Goal: Information Seeking & Learning: Learn about a topic

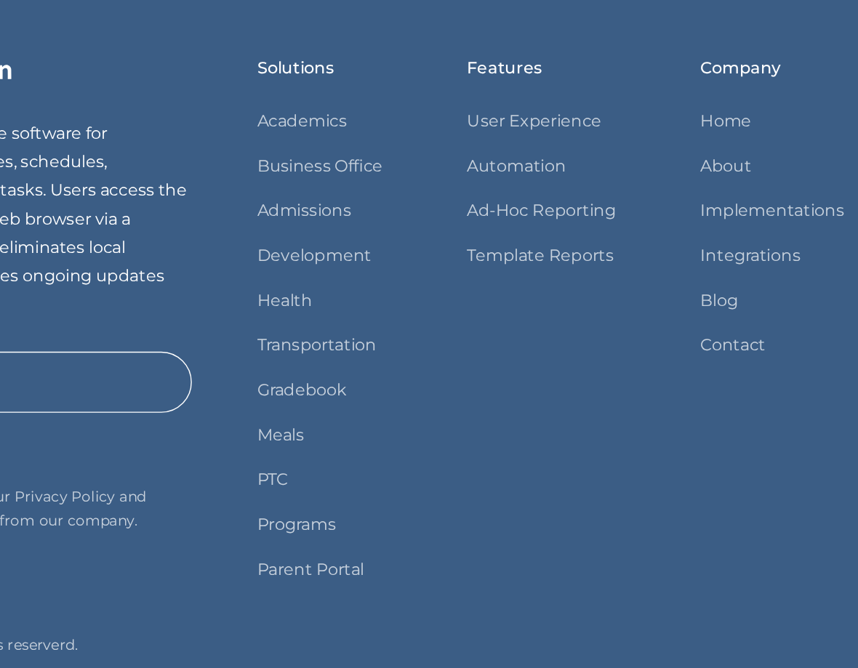
click at [437, 531] on link "Parent Portal" at bounding box center [433, 533] width 76 height 20
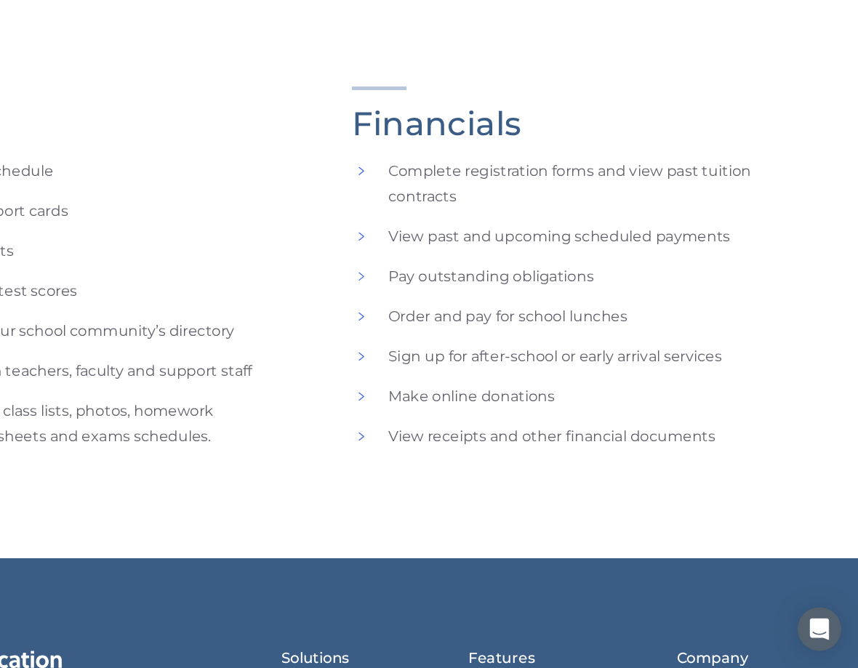
scroll to position [741, 0]
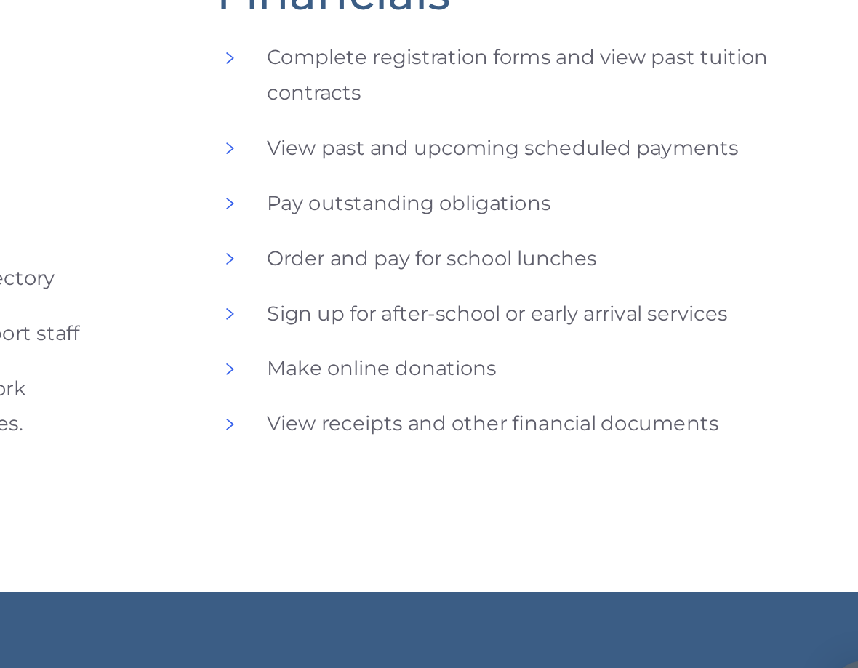
click at [502, 311] on li "View past and upcoming scheduled payments" at bounding box center [640, 321] width 376 height 20
click at [455, 343] on li "Pay outstanding obligations" at bounding box center [640, 353] width 376 height 20
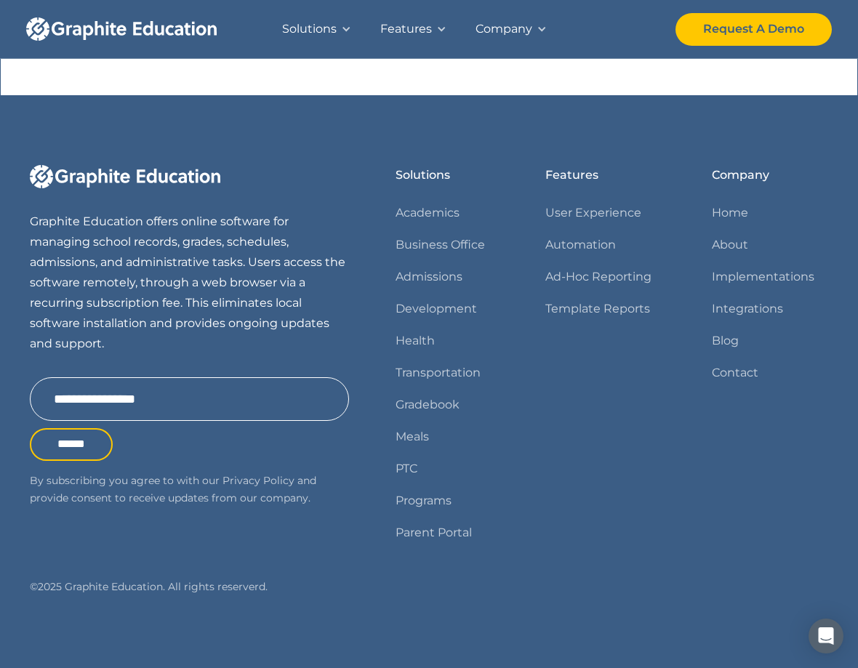
scroll to position [1215, 0]
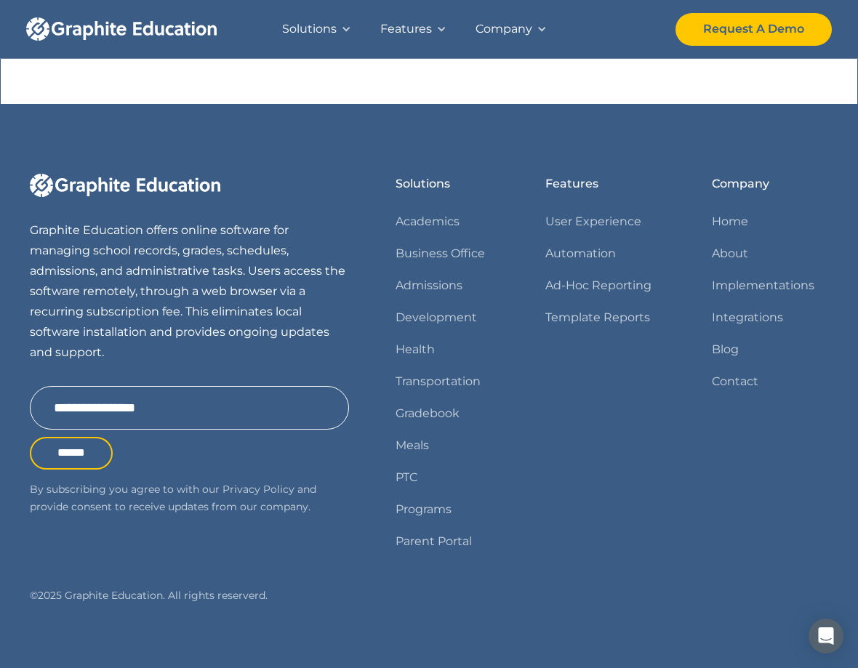
click at [747, 383] on link "Contact" at bounding box center [735, 381] width 47 height 20
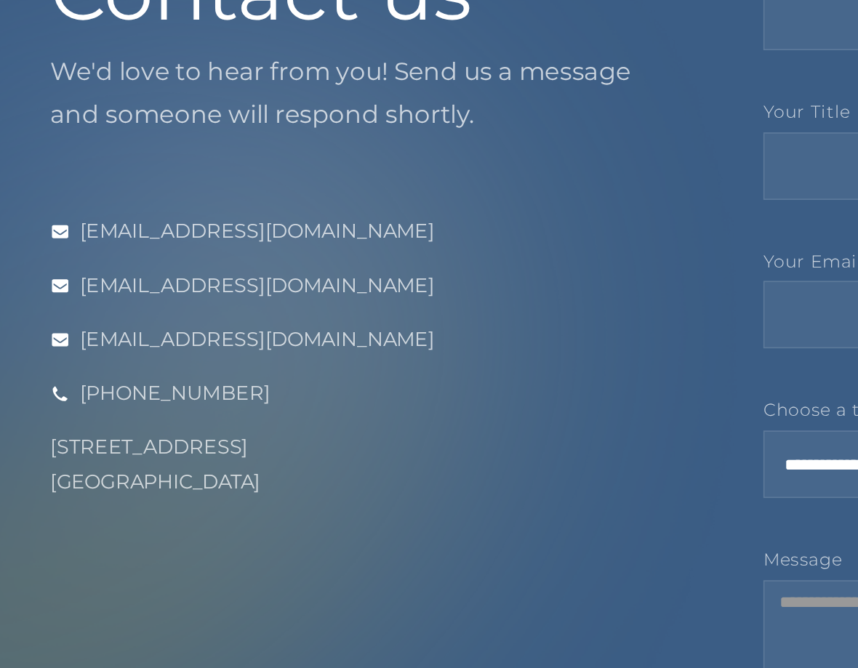
click at [80, 435] on div "254 36th Street Brooklyn, NY 11232" at bounding box center [218, 431] width 376 height 41
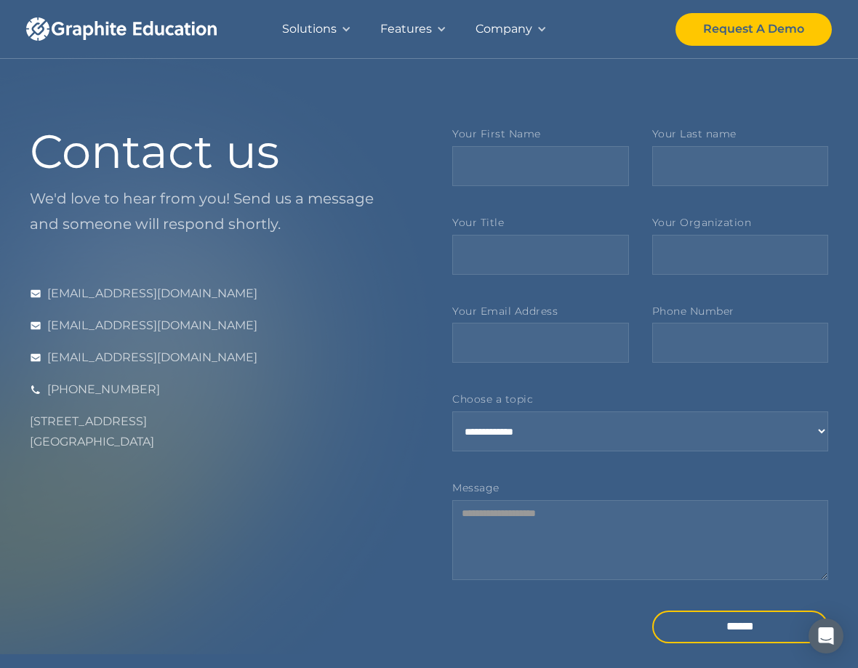
click at [519, 39] on div "Company" at bounding box center [503, 29] width 57 height 20
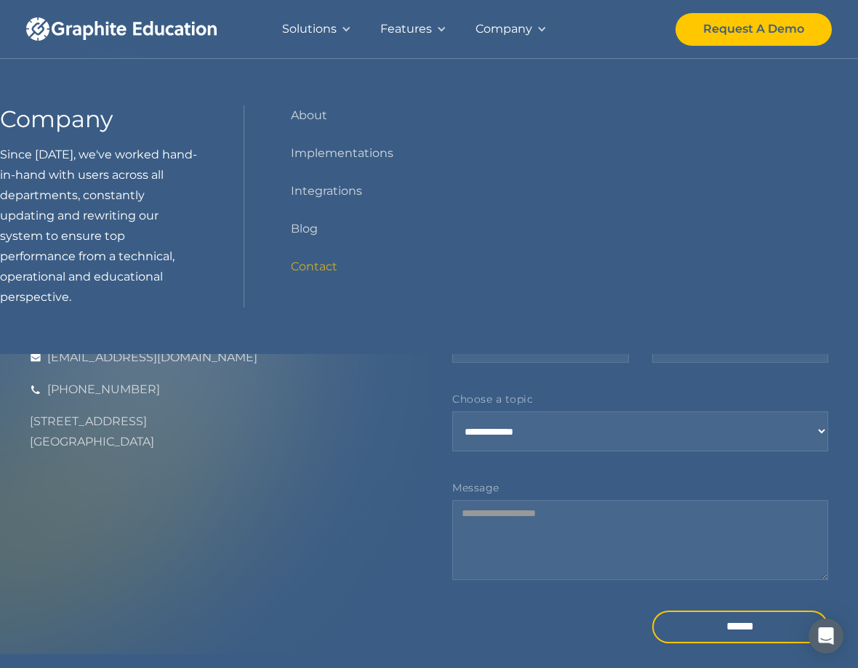
click at [310, 118] on link "About" at bounding box center [309, 115] width 36 height 20
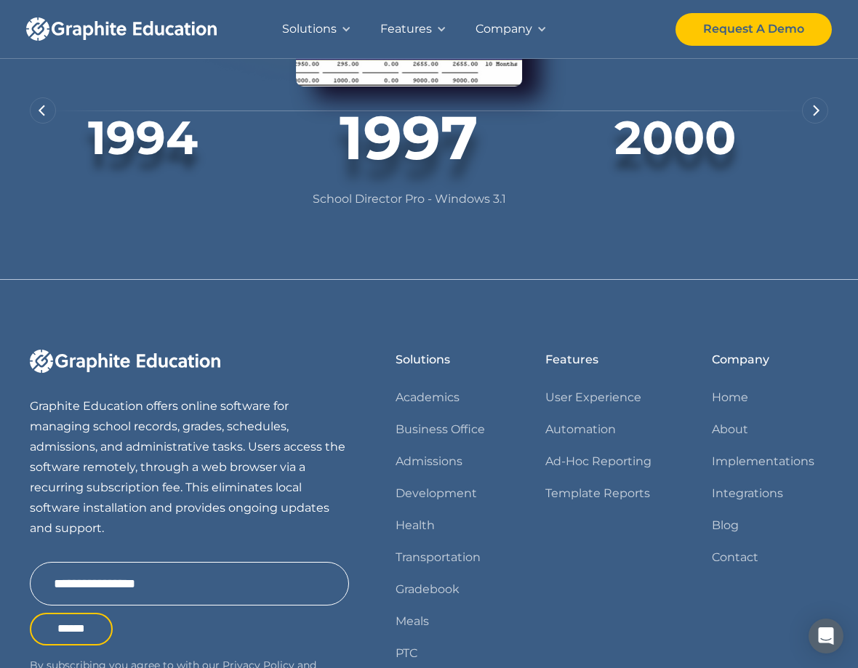
scroll to position [1450, 0]
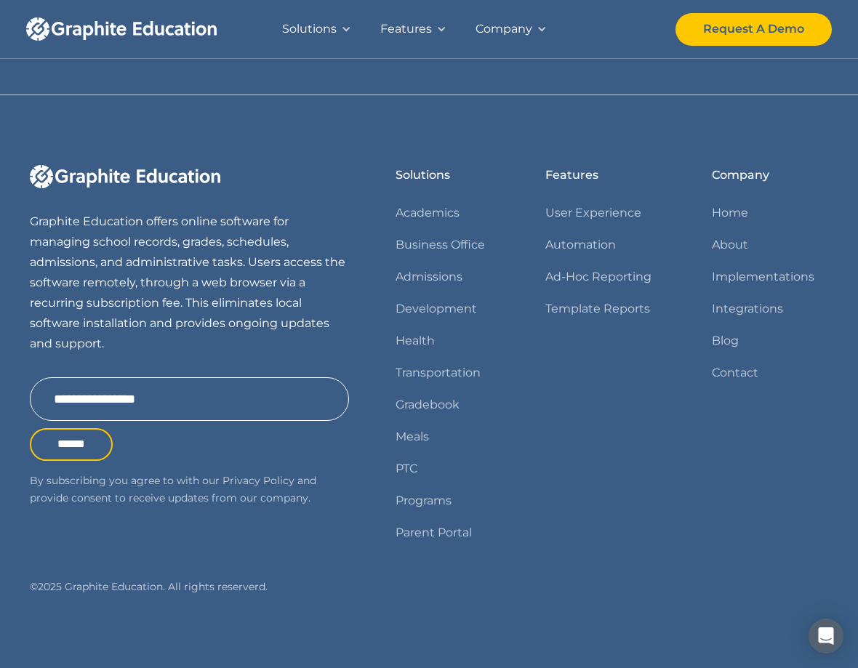
click at [793, 271] on link "Implementations" at bounding box center [763, 277] width 103 height 20
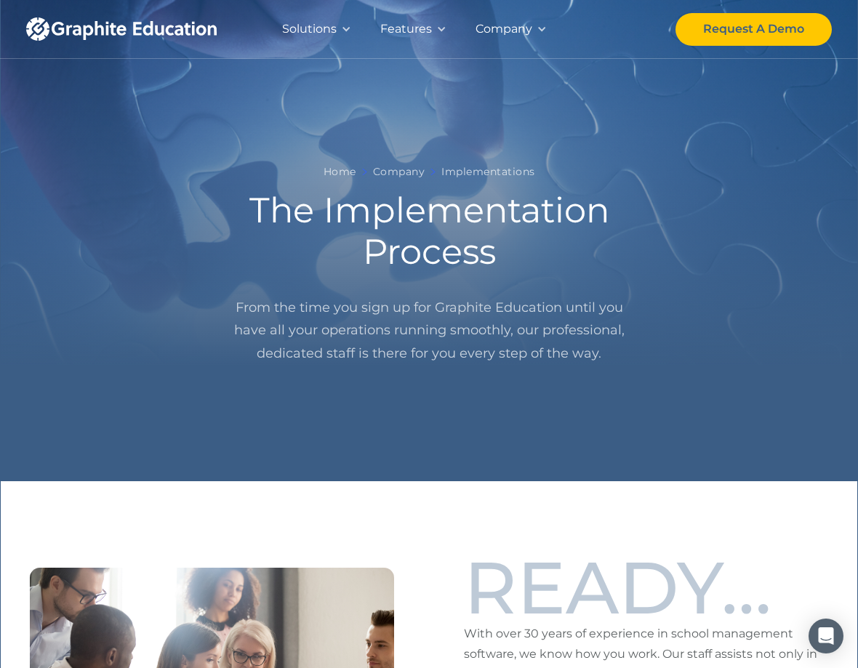
click at [795, 39] on div "Request A Demo" at bounding box center [753, 29] width 101 height 20
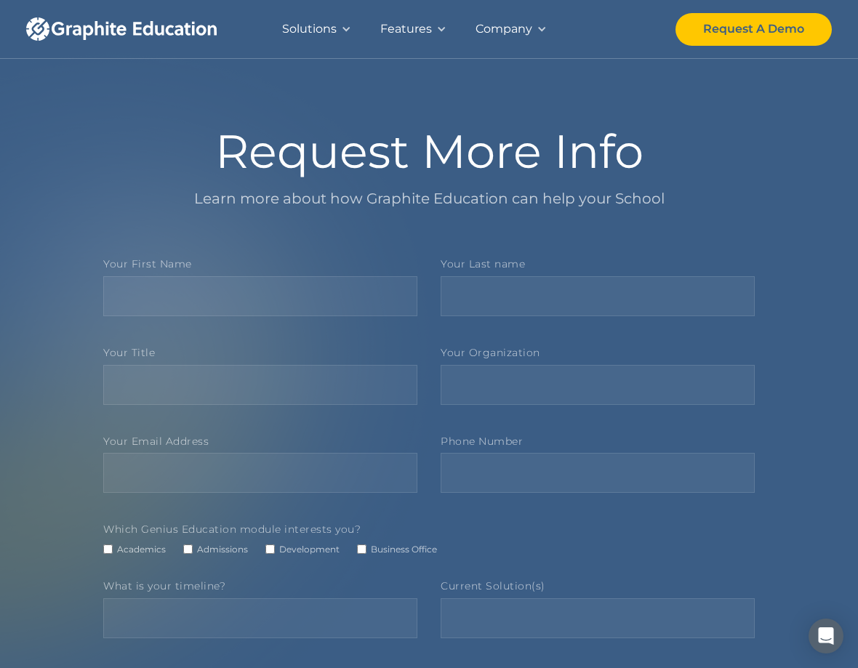
click at [174, 22] on img "home" at bounding box center [121, 28] width 190 height 23
